Goal: Transaction & Acquisition: Purchase product/service

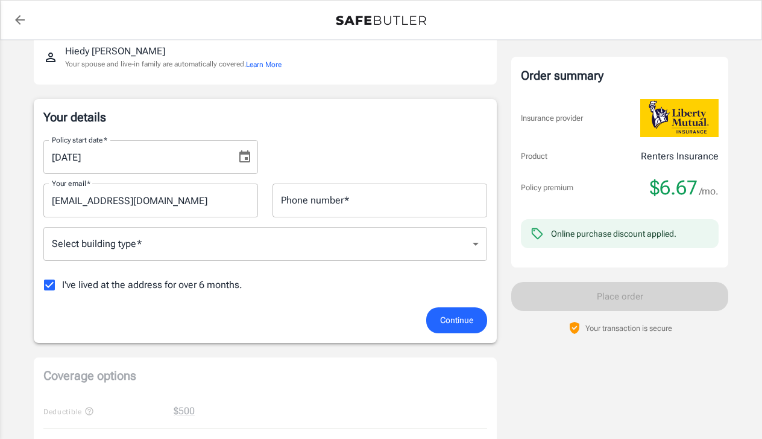
scroll to position [142, 0]
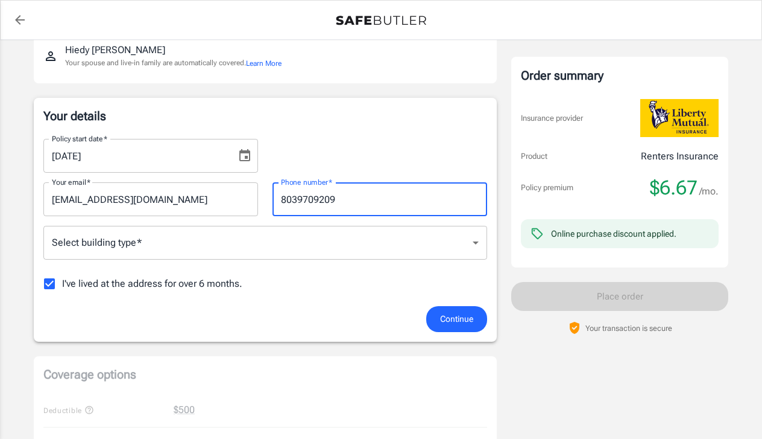
type input "8039709209"
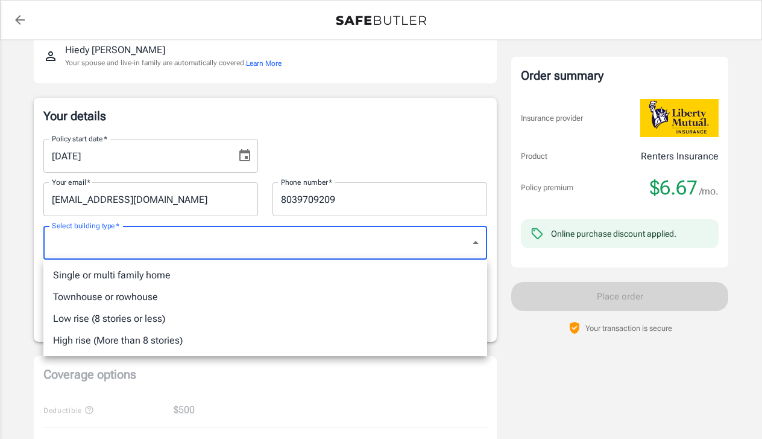
click at [296, 230] on body "Policy premium $ 6.67 /mo Liberty Mutual Renters Insurance [STREET_ADDRESS] You…" at bounding box center [381, 428] width 762 height 1141
click at [178, 244] on div at bounding box center [381, 219] width 762 height 439
click at [213, 246] on body "Policy premium $ 6.67 /mo Liberty Mutual Renters Insurance [STREET_ADDRESS] You…" at bounding box center [381, 428] width 762 height 1141
click at [139, 319] on li "Low rise (8 stories or less)" at bounding box center [265, 319] width 444 height 22
type input "lowrise"
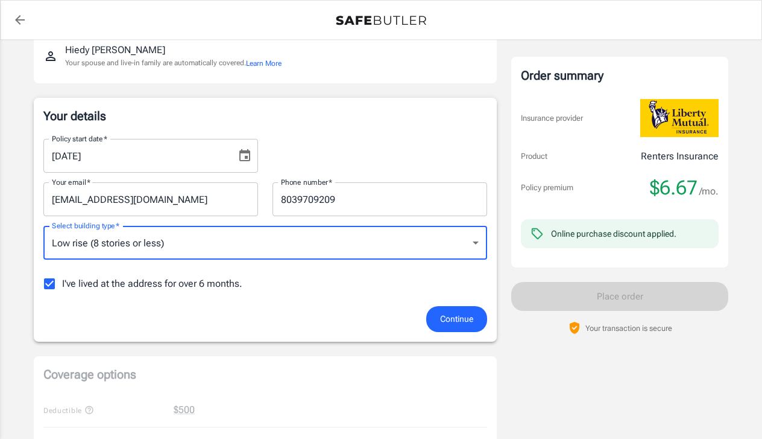
click at [54, 281] on input "I've lived at the address for over 6 months." at bounding box center [49, 283] width 25 height 25
checkbox input "false"
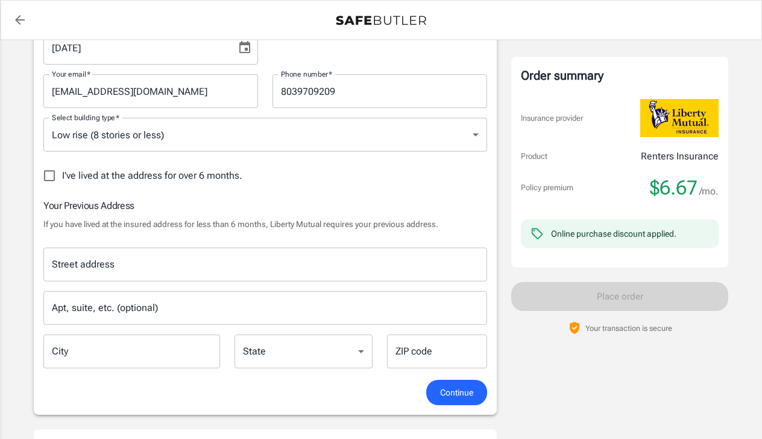
scroll to position [252, 0]
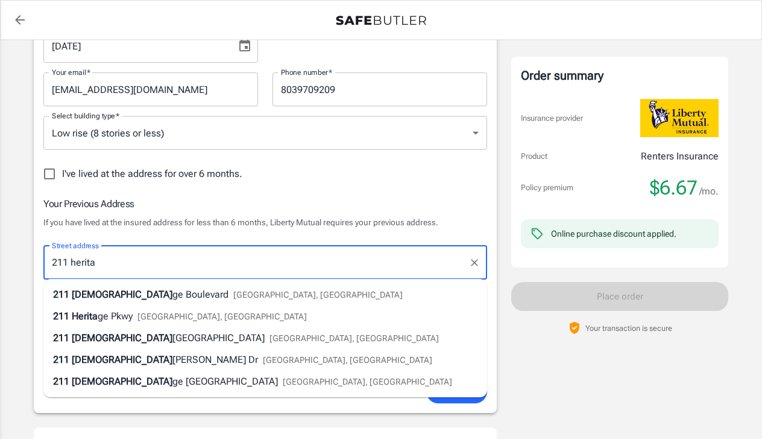
click at [192, 289] on div "[STREET_ADDRESS]" at bounding box center [228, 294] width 350 height 14
type input "[STREET_ADDRESS]"
type input "[GEOGRAPHIC_DATA]"
select select "SC"
type input "29715"
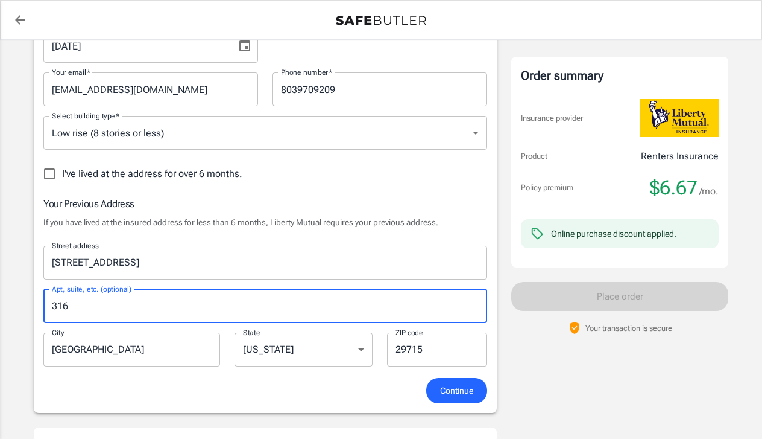
type input "316"
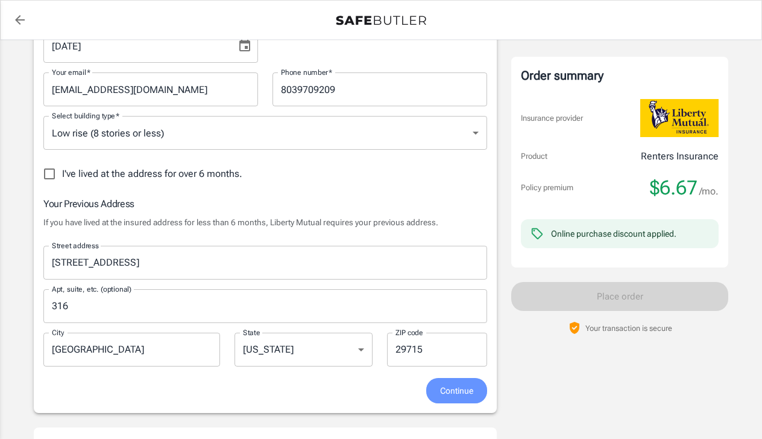
click at [455, 391] on span "Continue" at bounding box center [456, 390] width 33 height 15
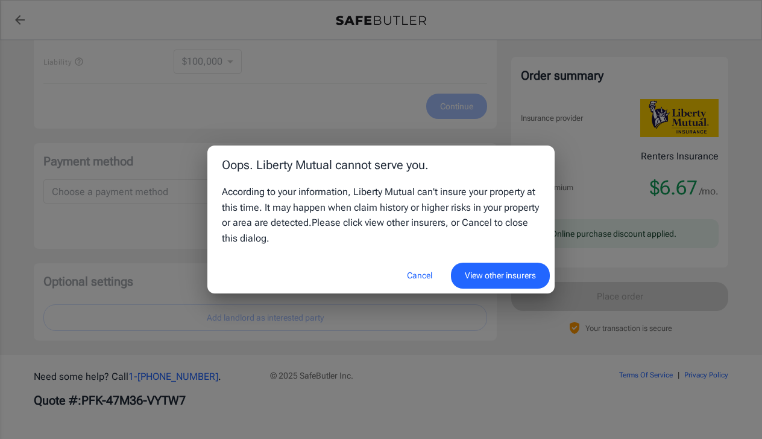
scroll to position [882, 0]
click at [419, 270] on button "Cancel" at bounding box center [419, 275] width 53 height 26
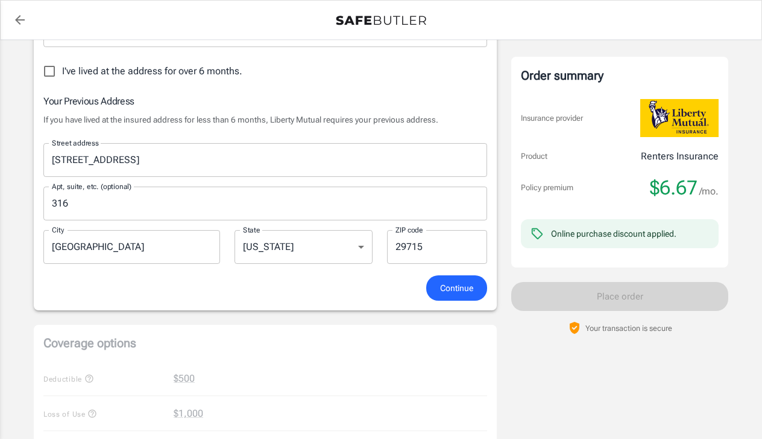
scroll to position [422, 0]
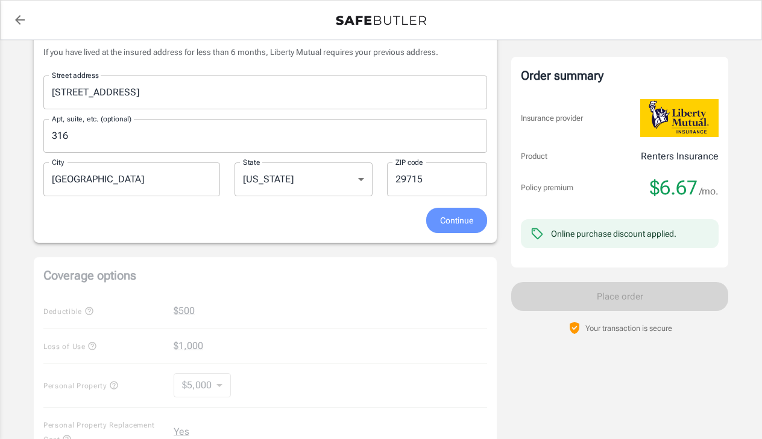
click at [443, 220] on span "Continue" at bounding box center [456, 220] width 33 height 15
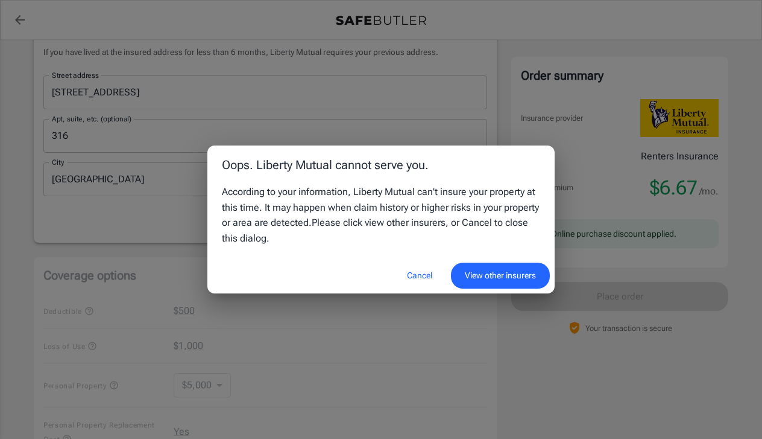
click at [410, 274] on button "Cancel" at bounding box center [419, 275] width 53 height 26
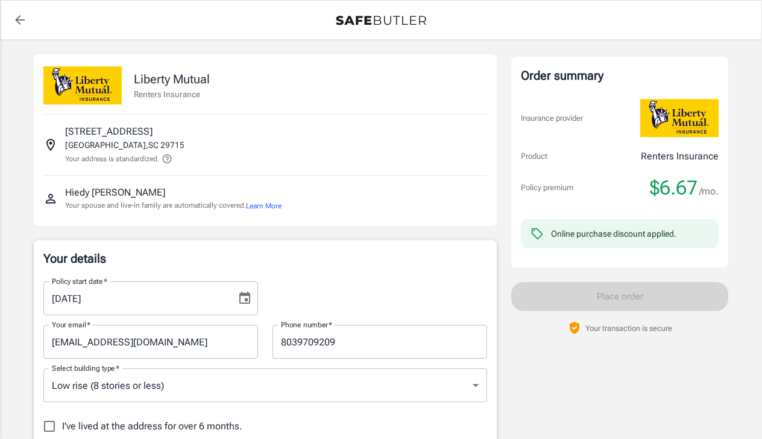
scroll to position [0, 0]
